Goal: Check status: Check status

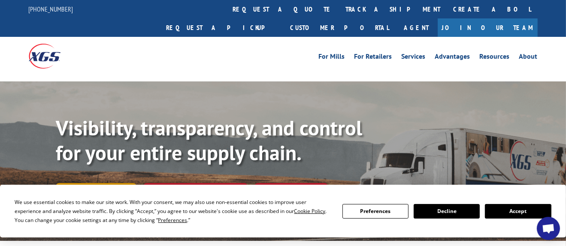
click at [102, 183] on link "Track shipment" at bounding box center [96, 192] width 81 height 18
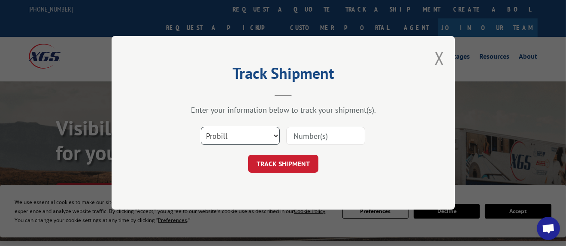
click at [246, 139] on select "Select category... Probill BOL PO" at bounding box center [240, 136] width 79 height 18
select select "po"
click at [201, 127] on select "Select category... Probill BOL PO" at bounding box center [240, 136] width 79 height 18
click at [234, 137] on select "Select category... Probill BOL PO" at bounding box center [240, 136] width 79 height 18
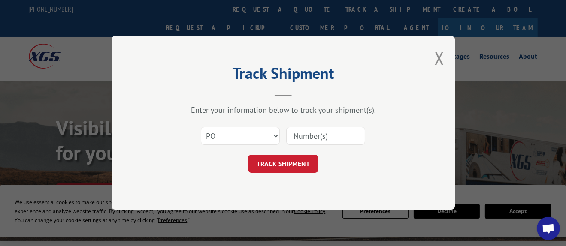
click at [310, 137] on input at bounding box center [325, 136] width 79 height 18
click at [309, 138] on input at bounding box center [325, 136] width 79 height 18
type input "539617"
click at [298, 157] on button "TRACK SHIPMENT" at bounding box center [283, 164] width 70 height 18
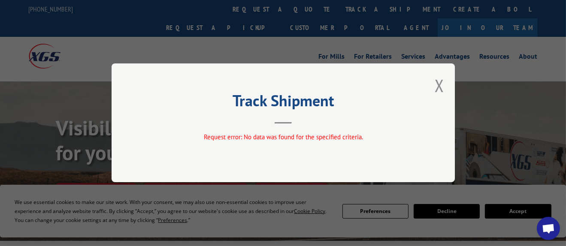
click at [288, 117] on header "Track Shipment" at bounding box center [284, 109] width 258 height 29
click at [432, 82] on div "Track Shipment Request error: No data was found for the specified criteria." at bounding box center [283, 123] width 343 height 119
click at [448, 83] on div "Track Shipment Request error: No data was found for the specified criteria." at bounding box center [283, 123] width 343 height 119
drag, startPoint x: 446, startPoint y: 84, endPoint x: 442, endPoint y: 88, distance: 4.9
click at [442, 88] on div "Track Shipment Request error: No data was found for the specified criteria." at bounding box center [283, 123] width 343 height 119
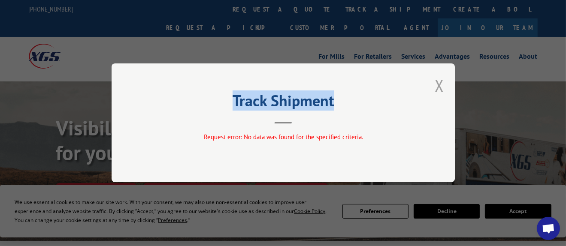
click at [442, 88] on button "Close modal" at bounding box center [439, 85] width 9 height 23
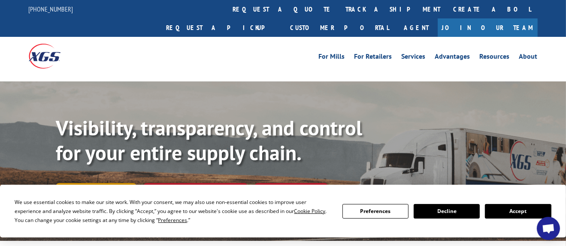
click at [109, 183] on link "Track shipment" at bounding box center [96, 192] width 81 height 18
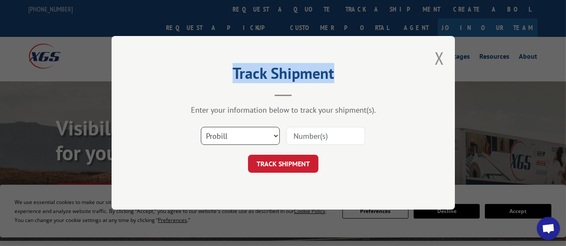
click at [277, 136] on select "Select category... Probill BOL PO" at bounding box center [240, 136] width 79 height 18
select select "po"
click at [201, 127] on select "Select category... Probill BOL PO" at bounding box center [240, 136] width 79 height 18
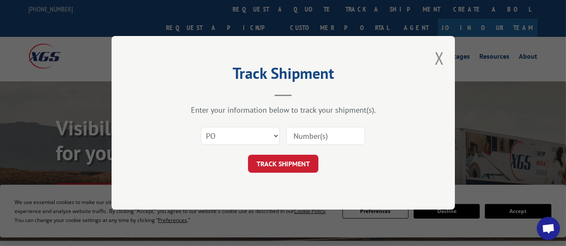
click at [318, 137] on input at bounding box center [325, 136] width 79 height 18
type input "281"
click button "TRACK SHIPMENT" at bounding box center [283, 164] width 70 height 18
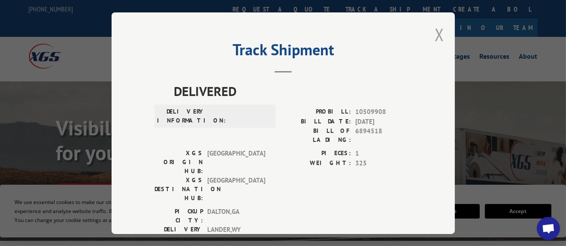
click at [435, 23] on button "Close modal" at bounding box center [439, 34] width 9 height 23
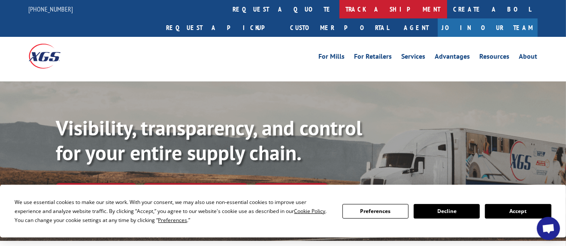
drag, startPoint x: 56, startPoint y: 165, endPoint x: 252, endPoint y: 9, distance: 250.5
click at [340, 9] on link "track a shipment" at bounding box center [394, 9] width 108 height 18
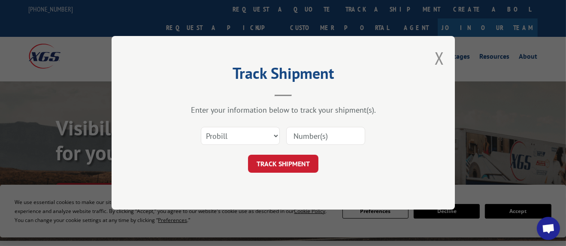
click at [252, 10] on div "Track Shipment Enter your information below to track your shipment(s). Select c…" at bounding box center [283, 123] width 566 height 246
